Goal: Check status

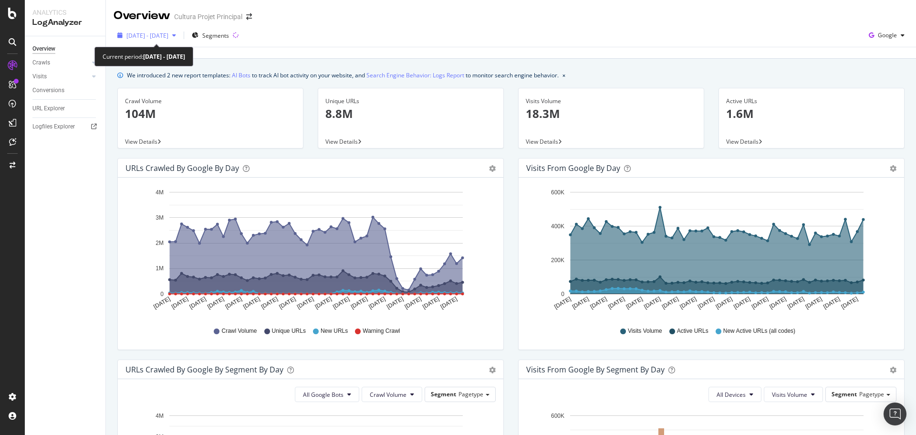
click at [158, 32] on span "[DATE] - [DATE]" at bounding box center [147, 35] width 42 height 8
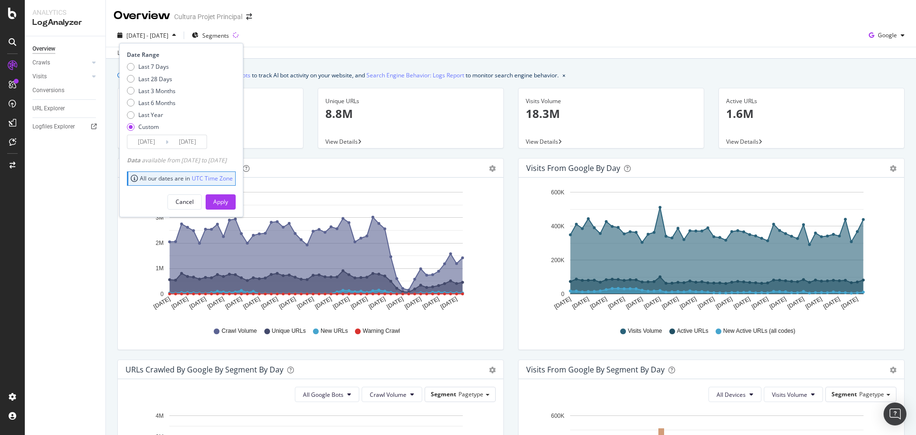
click at [151, 138] on input "[DATE]" at bounding box center [146, 141] width 38 height 13
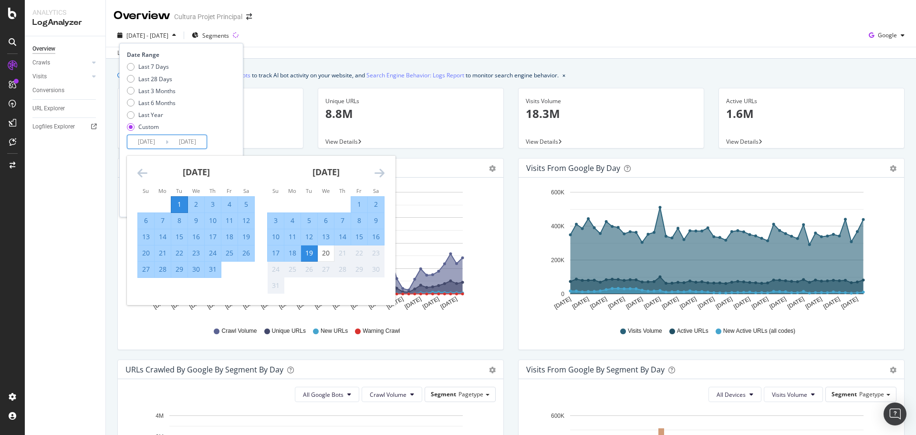
click at [180, 204] on div "1" at bounding box center [179, 204] width 16 height 10
click at [310, 254] on div "19" at bounding box center [309, 253] width 16 height 10
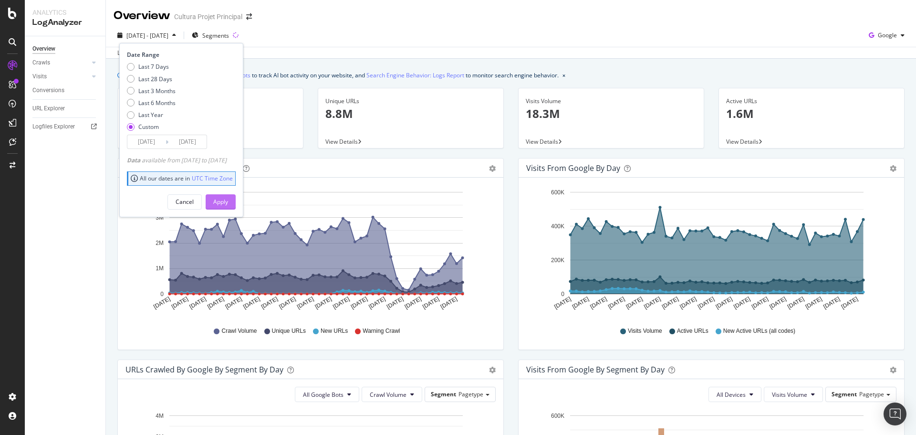
click at [228, 202] on div "Apply" at bounding box center [220, 201] width 15 height 8
